Goal: Ask a question

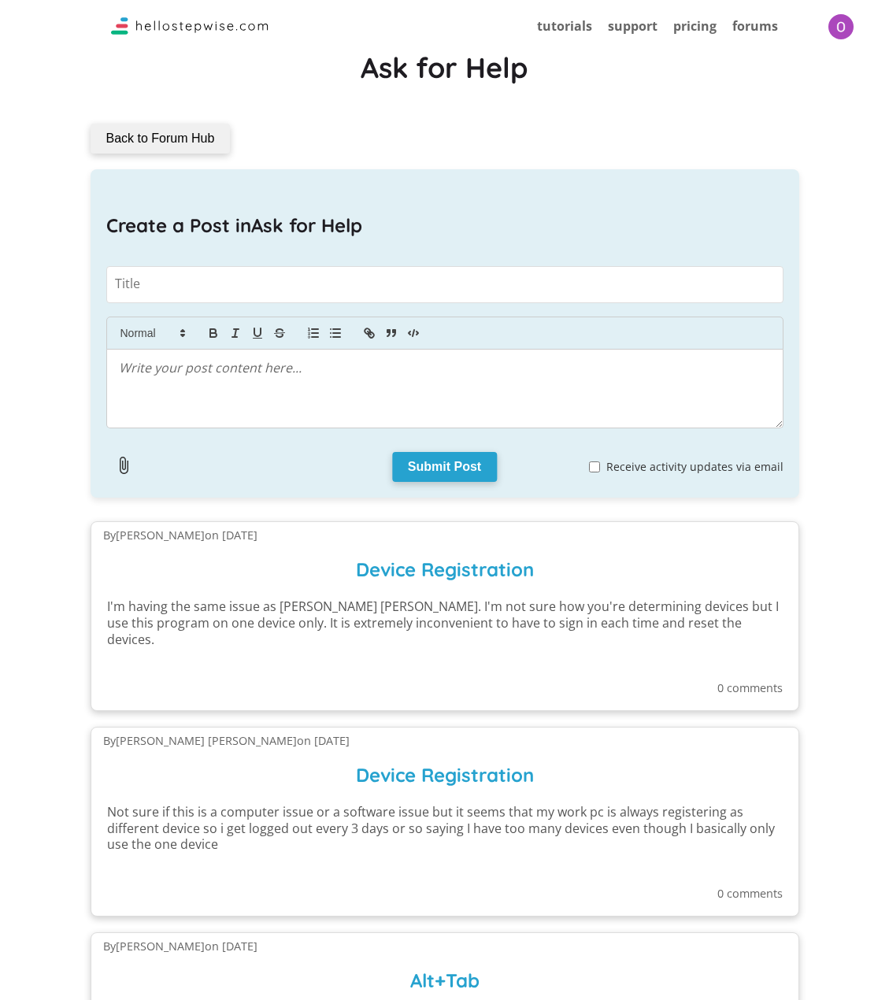
click at [423, 842] on div "By [PERSON_NAME] [PERSON_NAME] on [DATE] Device Registration Not sure if this i…" at bounding box center [445, 822] width 709 height 190
